Goal: Task Accomplishment & Management: Use online tool/utility

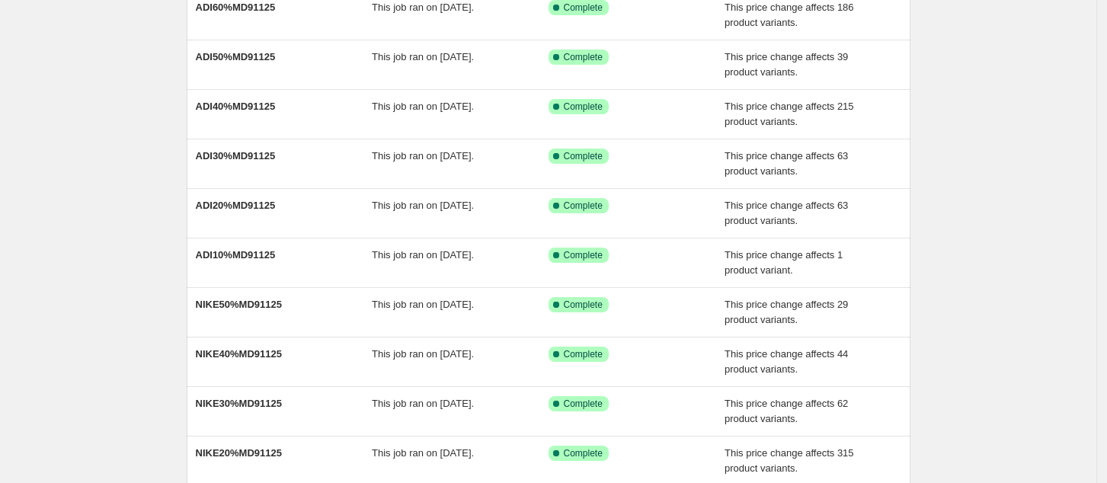
scroll to position [300, 0]
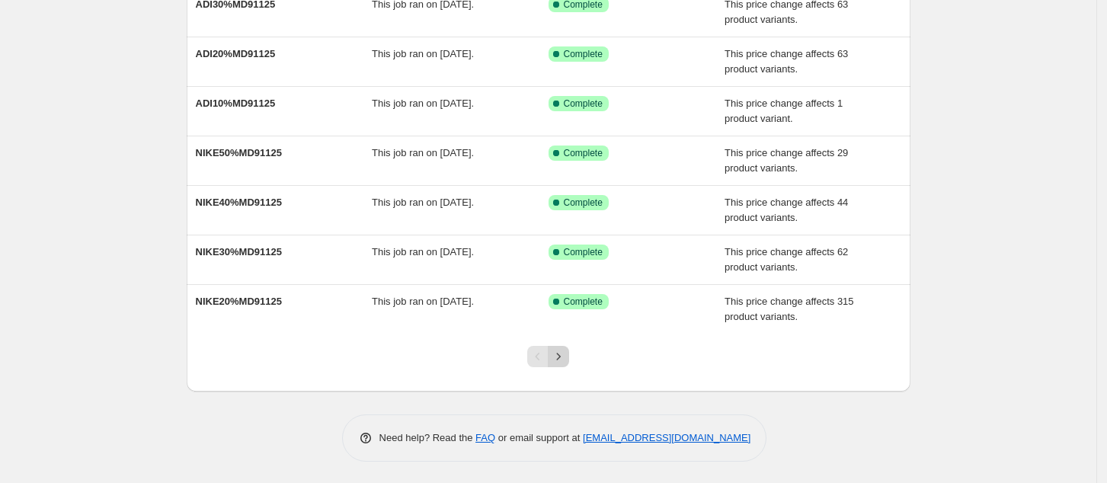
click at [566, 360] on icon "Next" at bounding box center [558, 356] width 15 height 15
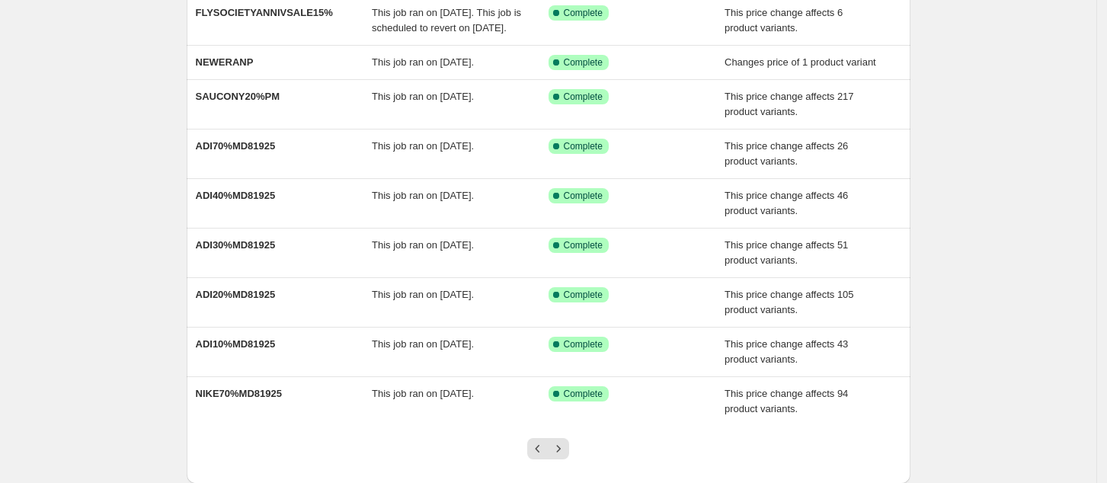
scroll to position [316, 0]
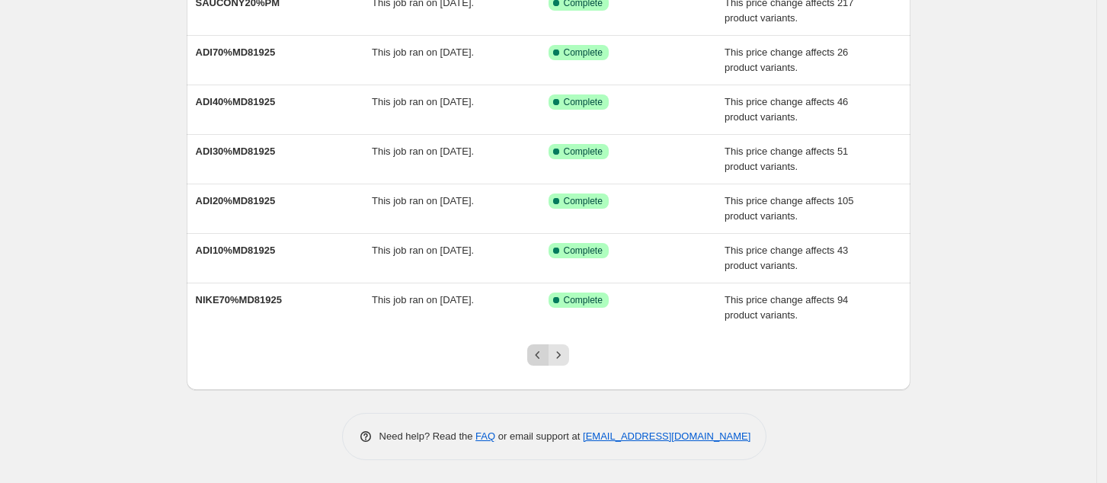
click at [545, 363] on button "Previous" at bounding box center [537, 354] width 21 height 21
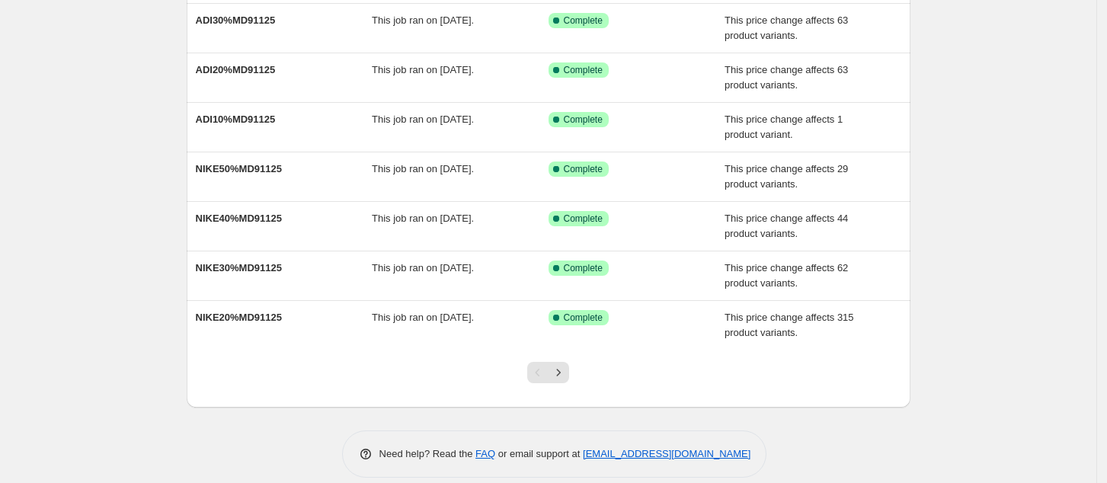
scroll to position [300, 0]
